Goal: Task Accomplishment & Management: Complete application form

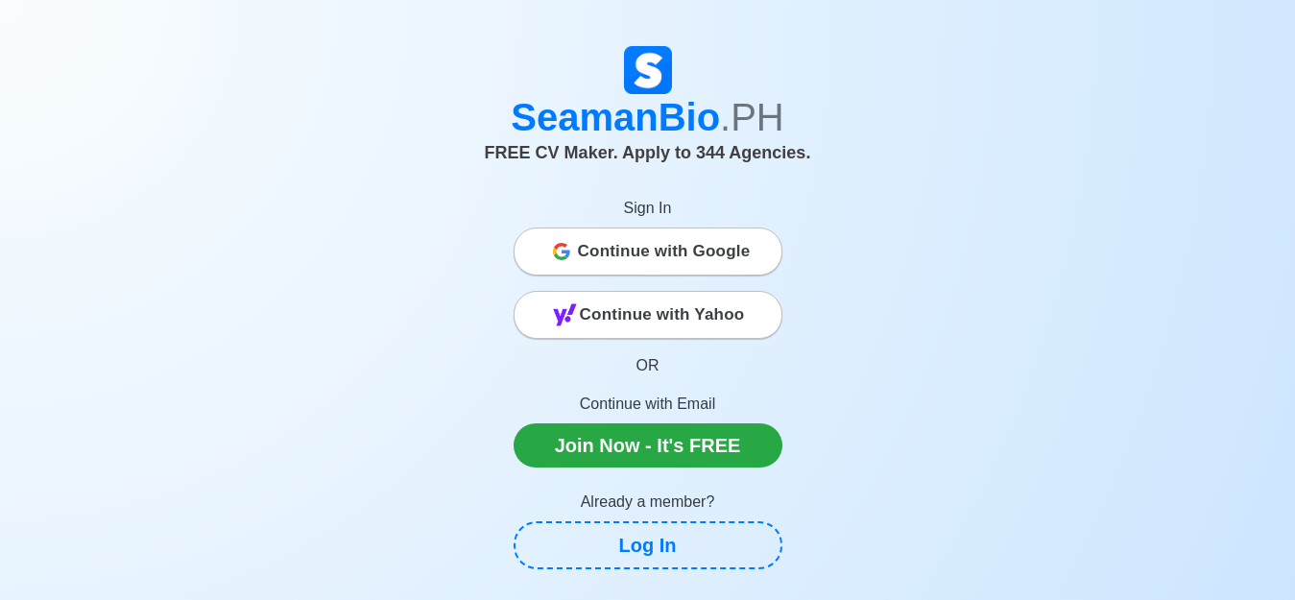
click at [667, 254] on span "Continue with Google" at bounding box center [664, 251] width 173 height 38
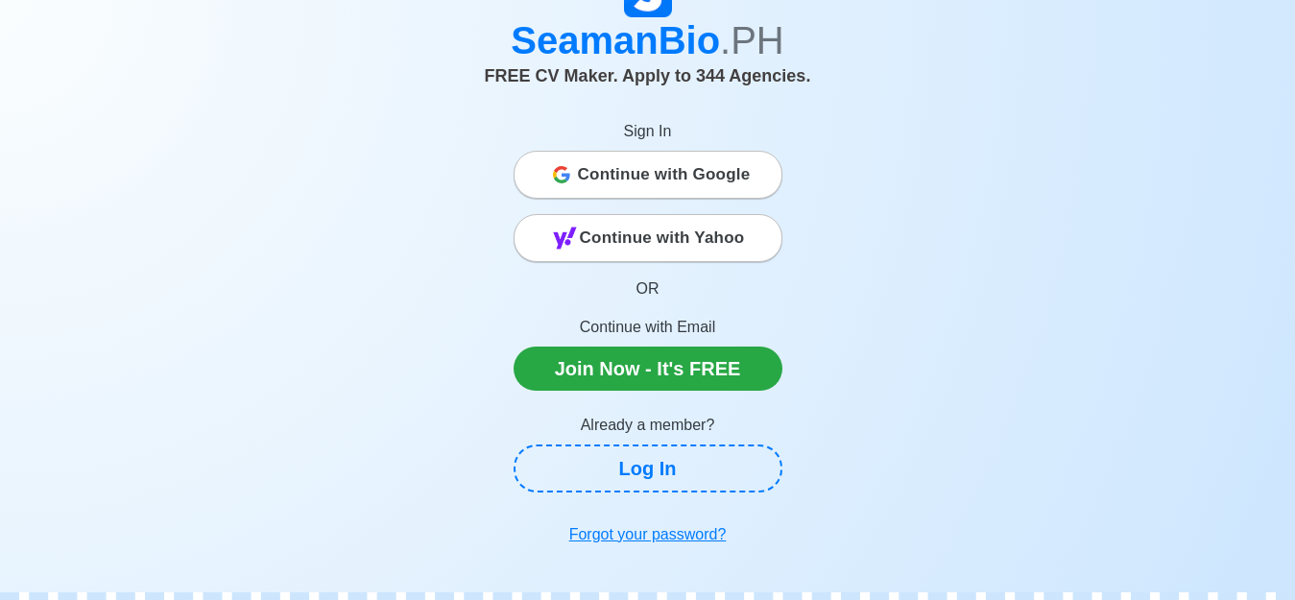
scroll to position [96, 0]
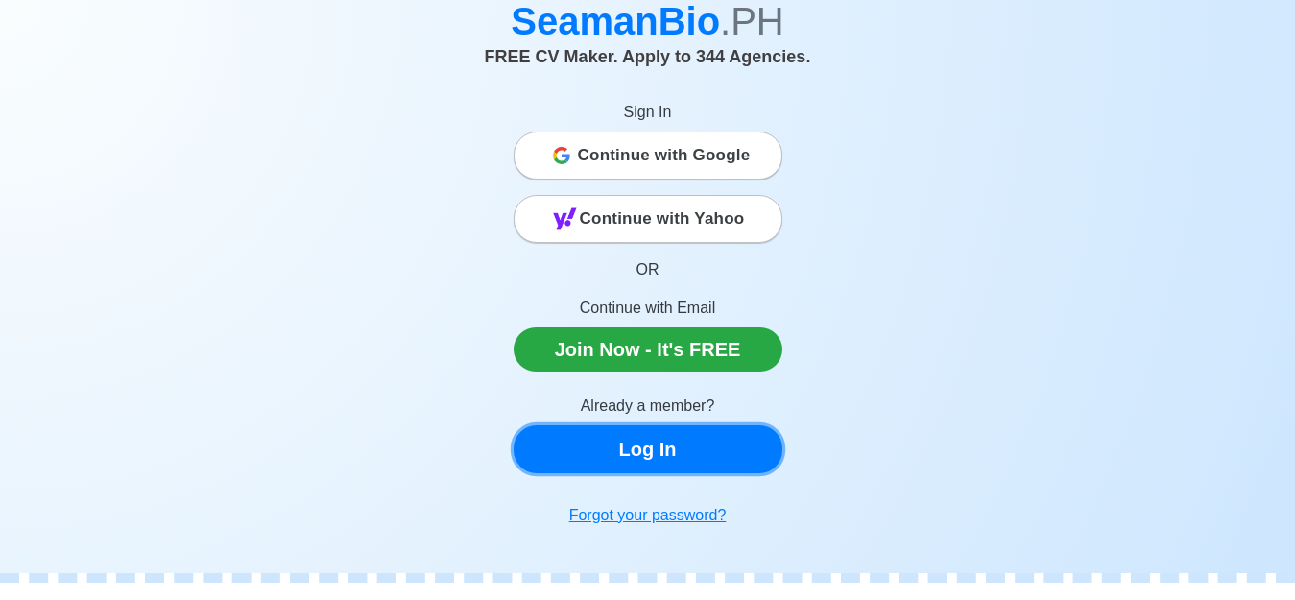
click at [720, 450] on link "Log In" at bounding box center [648, 449] width 269 height 48
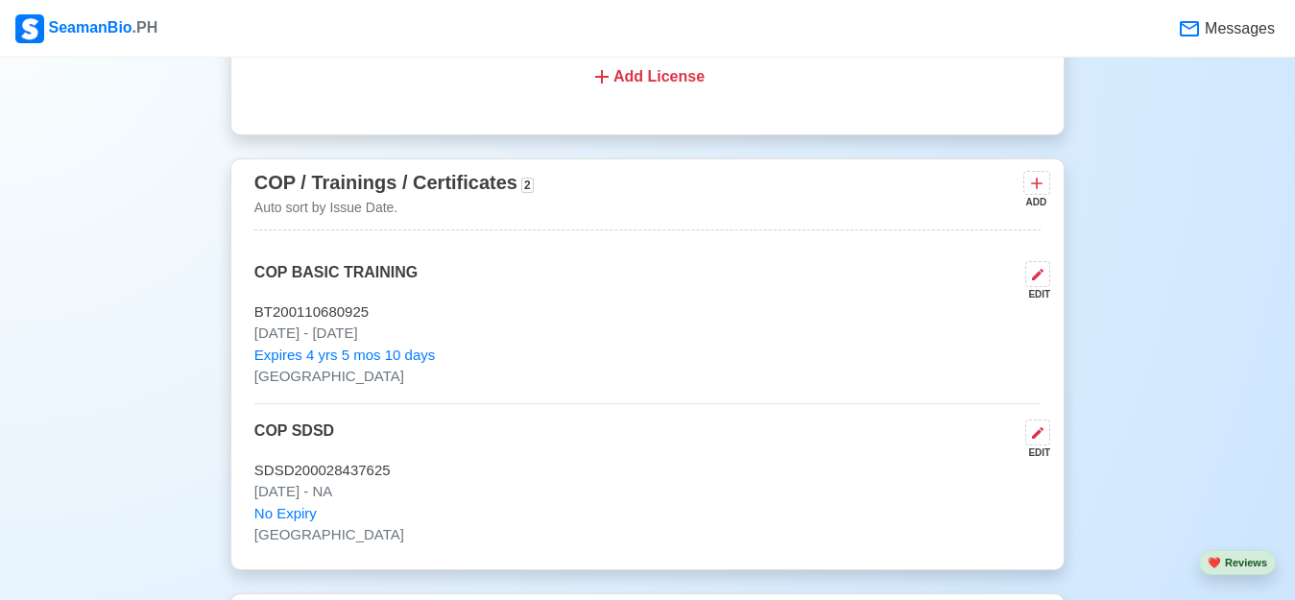
scroll to position [3031, 0]
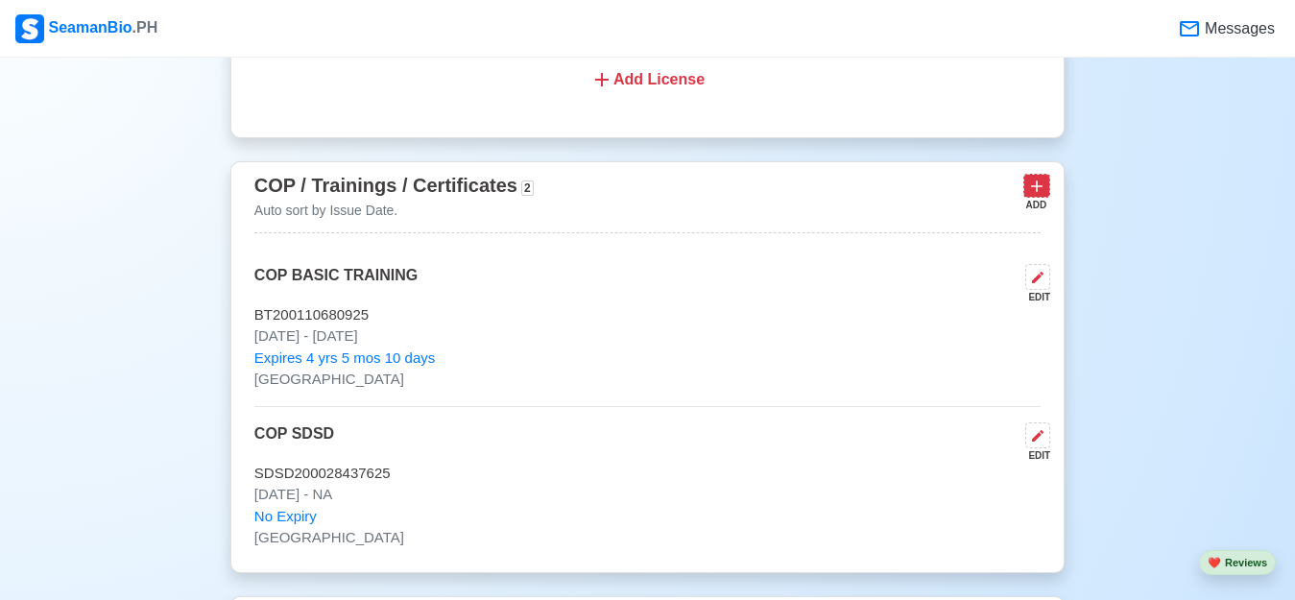
click at [1037, 192] on icon at bounding box center [1037, 186] width 12 height 12
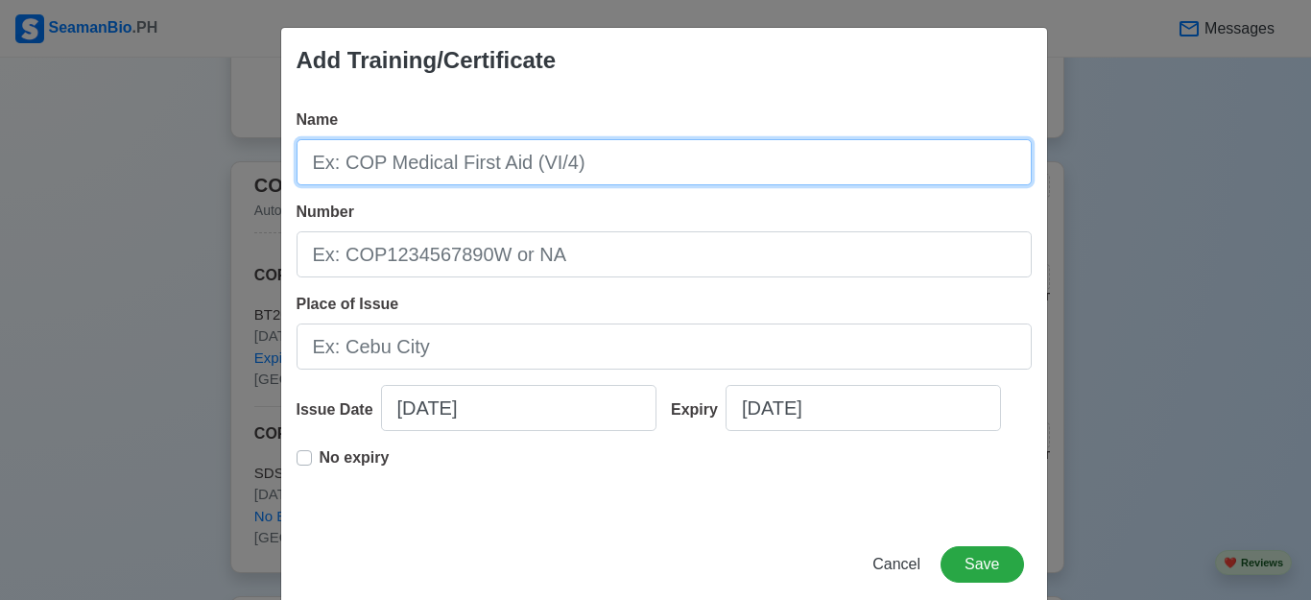
click at [420, 155] on input "Name" at bounding box center [664, 162] width 735 height 46
type input "RFPNW"
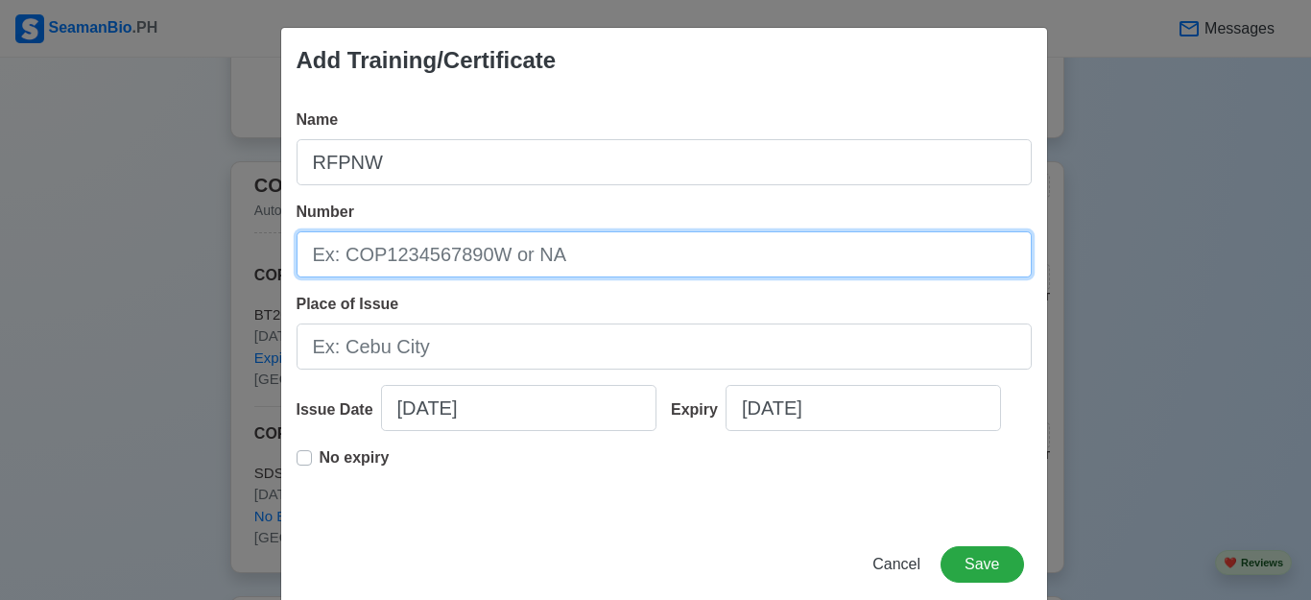
click at [395, 263] on input "Number" at bounding box center [664, 254] width 735 height 46
click at [521, 262] on input "Number" at bounding box center [664, 254] width 735 height 46
click at [531, 252] on input "Number" at bounding box center [664, 254] width 735 height 46
type input "25-204-037-01-00854"
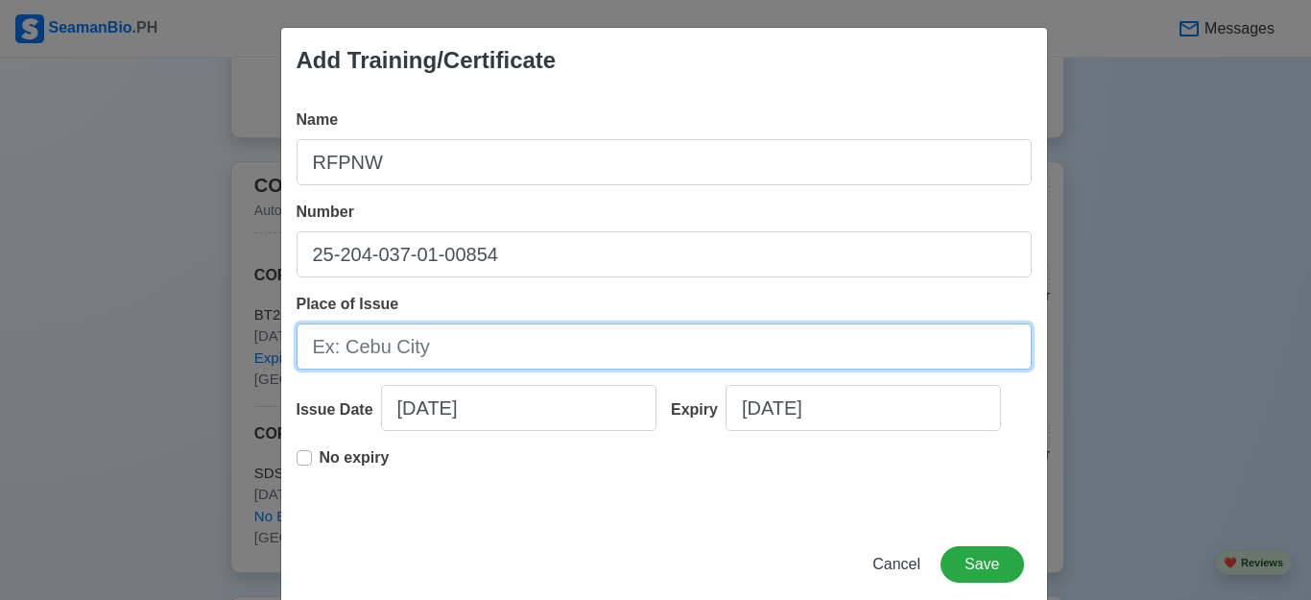
click at [484, 357] on input "Place of Issue" at bounding box center [664, 346] width 735 height 46
click at [420, 354] on input "Place of Issue" at bounding box center [664, 346] width 735 height 46
type input "m"
type input "[GEOGRAPHIC_DATA]"
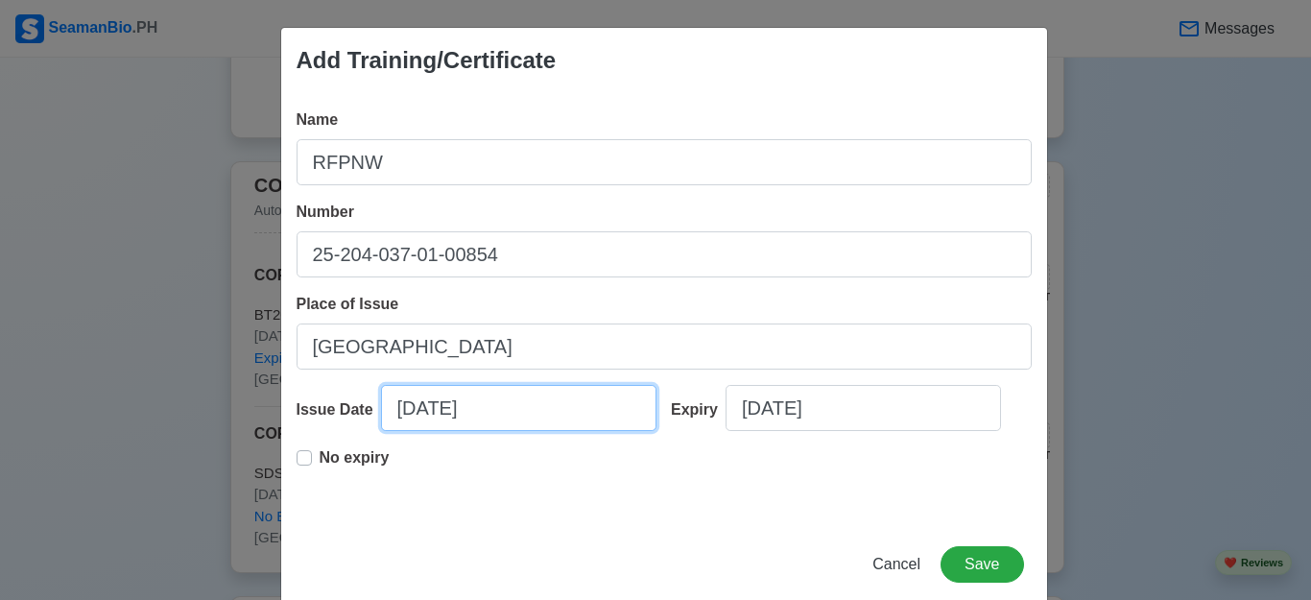
click at [496, 398] on input "[DATE]" at bounding box center [518, 408] width 275 height 46
select select "****"
select select "*********"
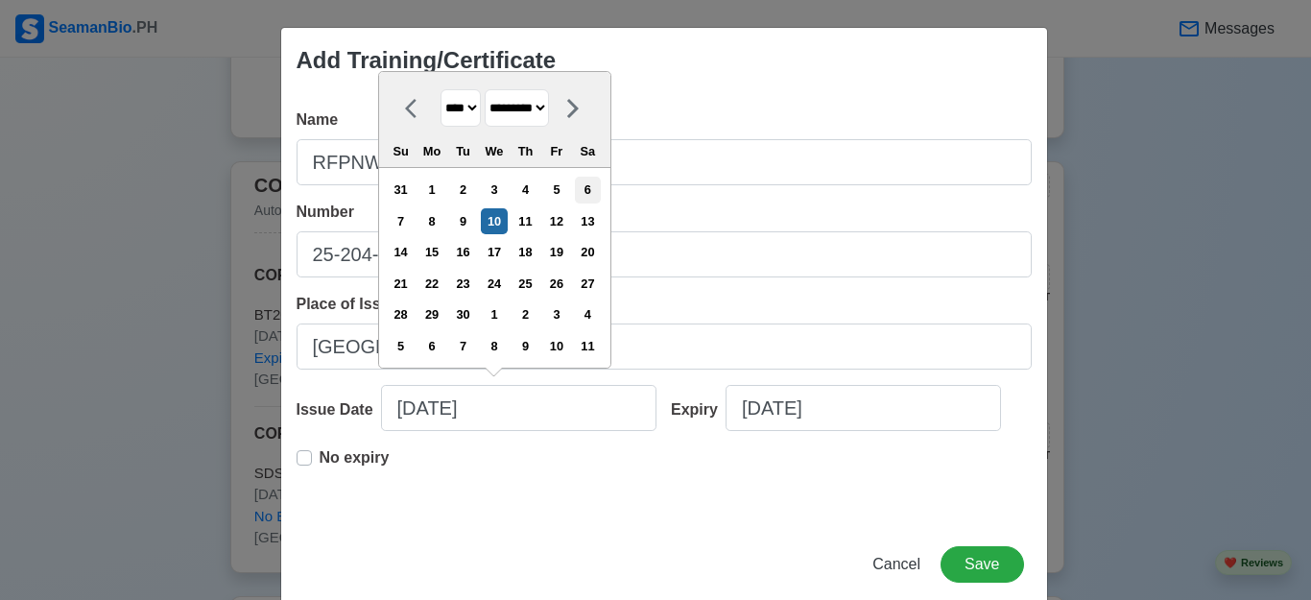
click at [588, 197] on div "6" at bounding box center [588, 190] width 26 height 26
type input "[DATE]"
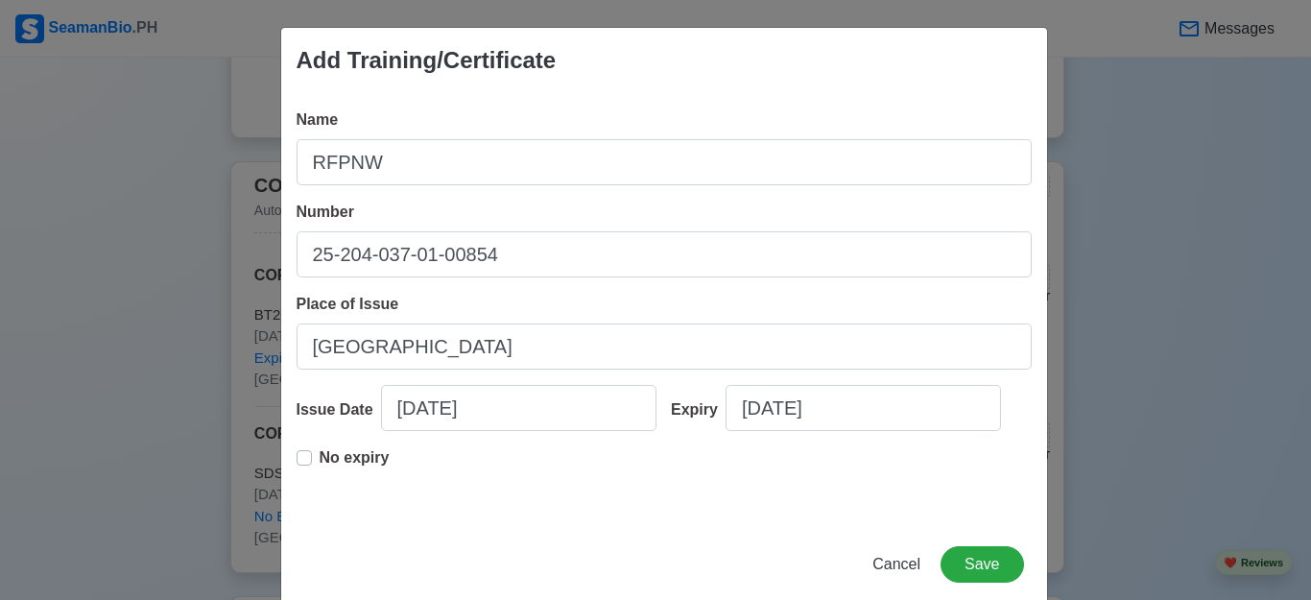
click at [320, 453] on label "No expiry" at bounding box center [355, 465] width 70 height 38
type input "[DATE]"
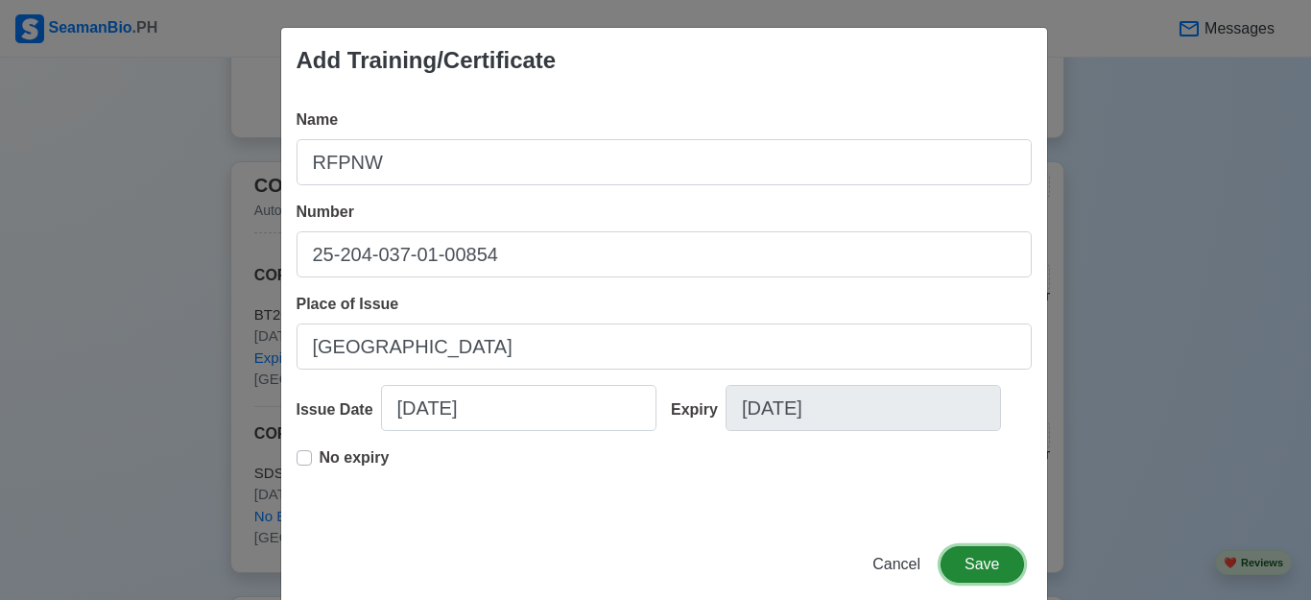
click at [982, 558] on button "Save" at bounding box center [982, 564] width 83 height 36
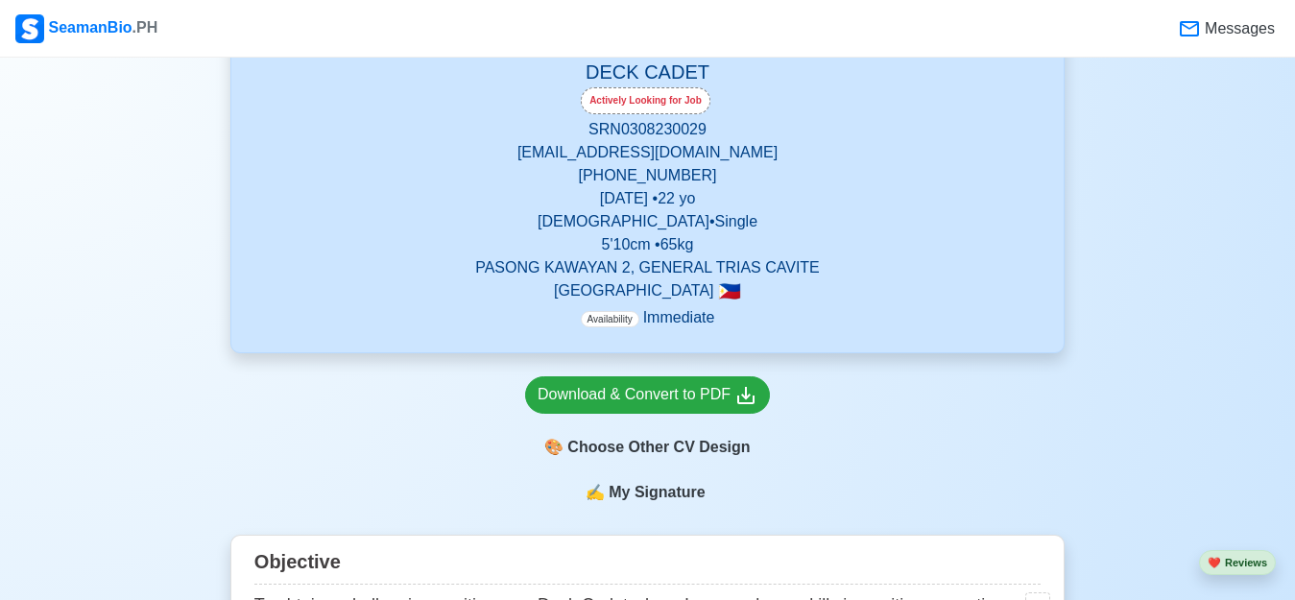
scroll to position [406, 0]
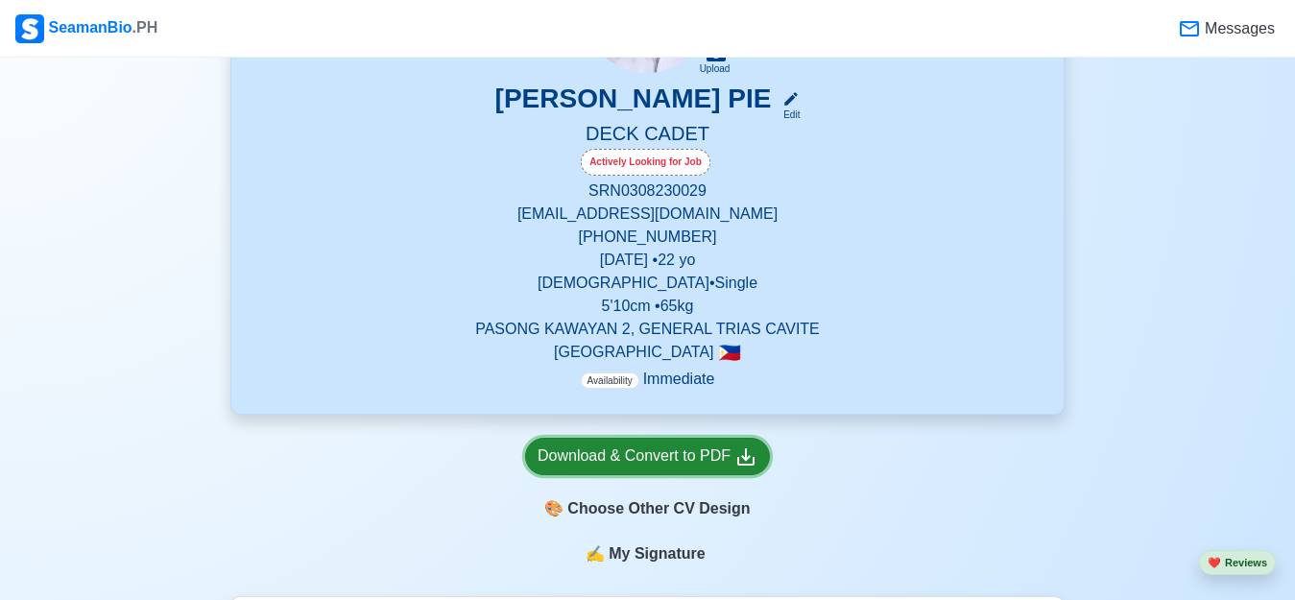
click at [665, 460] on div "Download & Convert to PDF" at bounding box center [648, 456] width 220 height 24
